Goal: Transaction & Acquisition: Purchase product/service

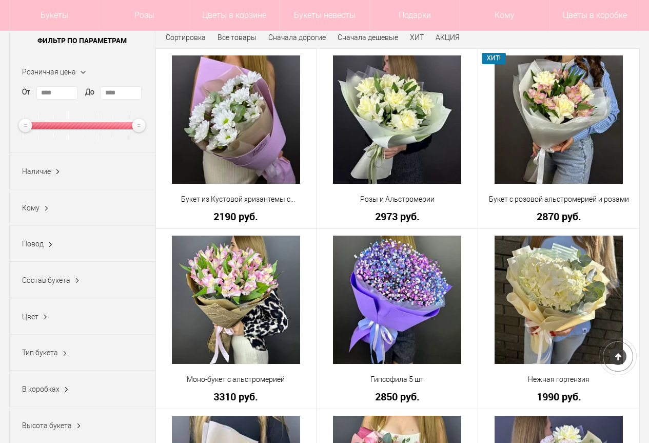
scroll to position [154, 0]
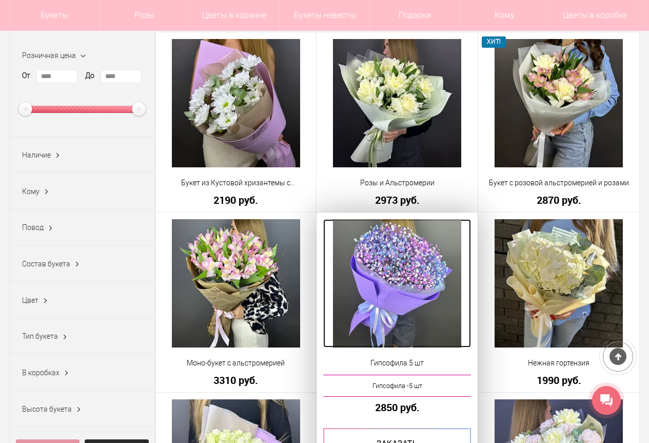
click at [417, 316] on img at bounding box center [397, 283] width 128 height 128
click at [411, 291] on img at bounding box center [397, 283] width 128 height 128
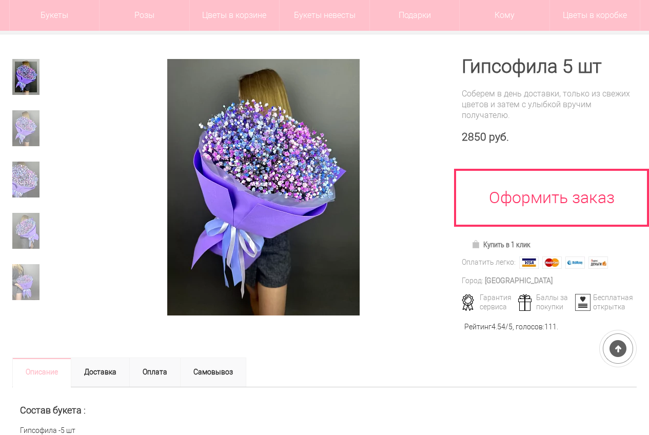
scroll to position [51, 0]
